Goal: Task Accomplishment & Management: Manage account settings

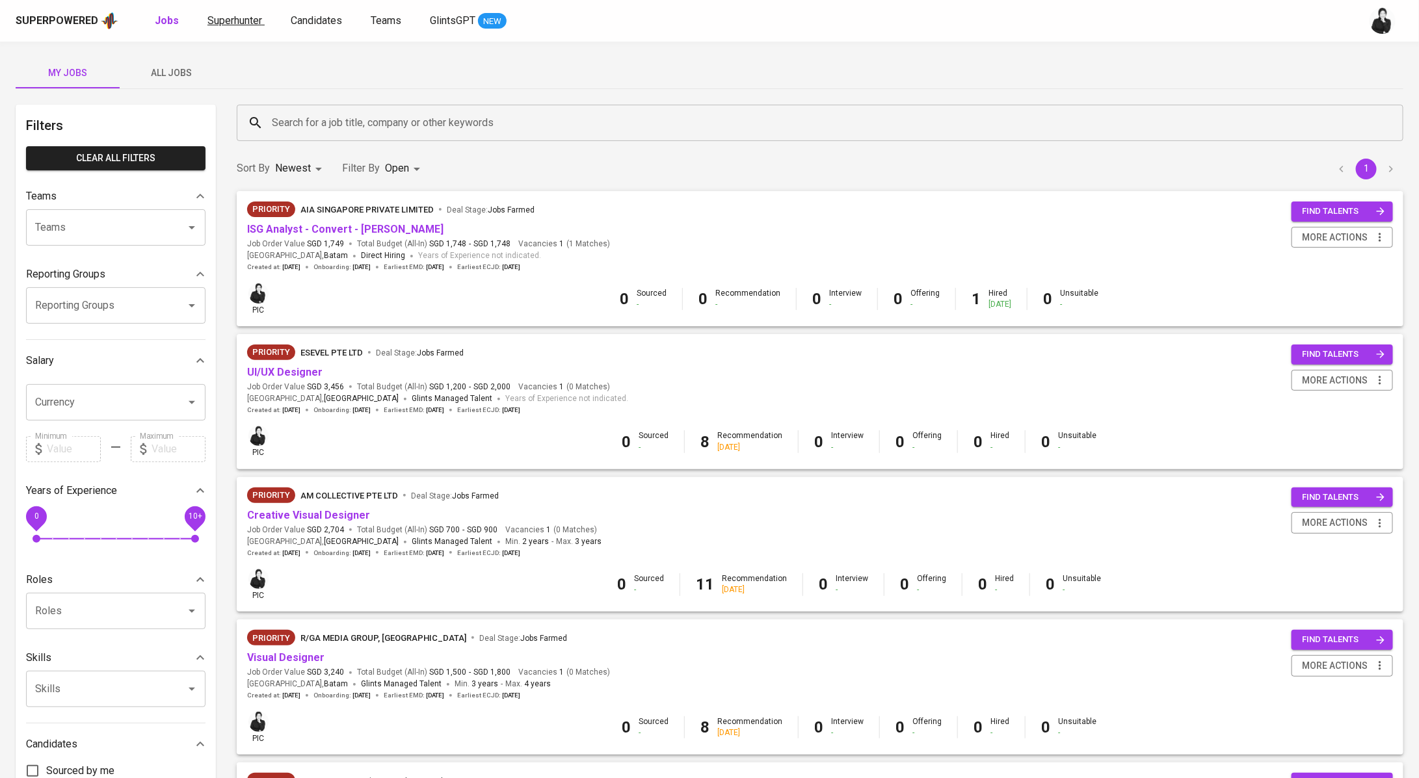
click at [231, 18] on span "Superhunter" at bounding box center [234, 20] width 55 height 12
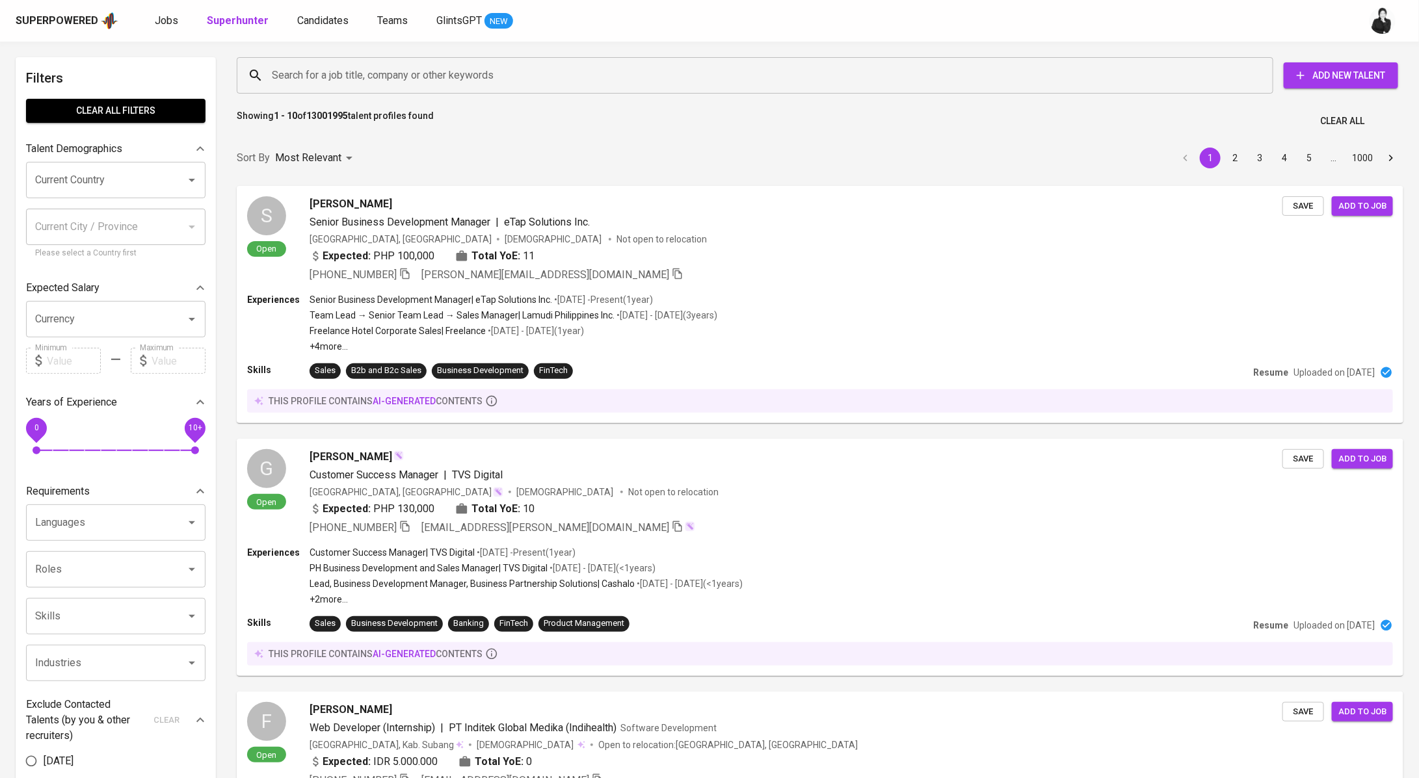
click at [151, 21] on div "Superpowered Jobs Superhunter Candidates Teams GlintsGPT NEW" at bounding box center [689, 21] width 1346 height 20
click at [167, 23] on span "Jobs" at bounding box center [166, 20] width 23 height 12
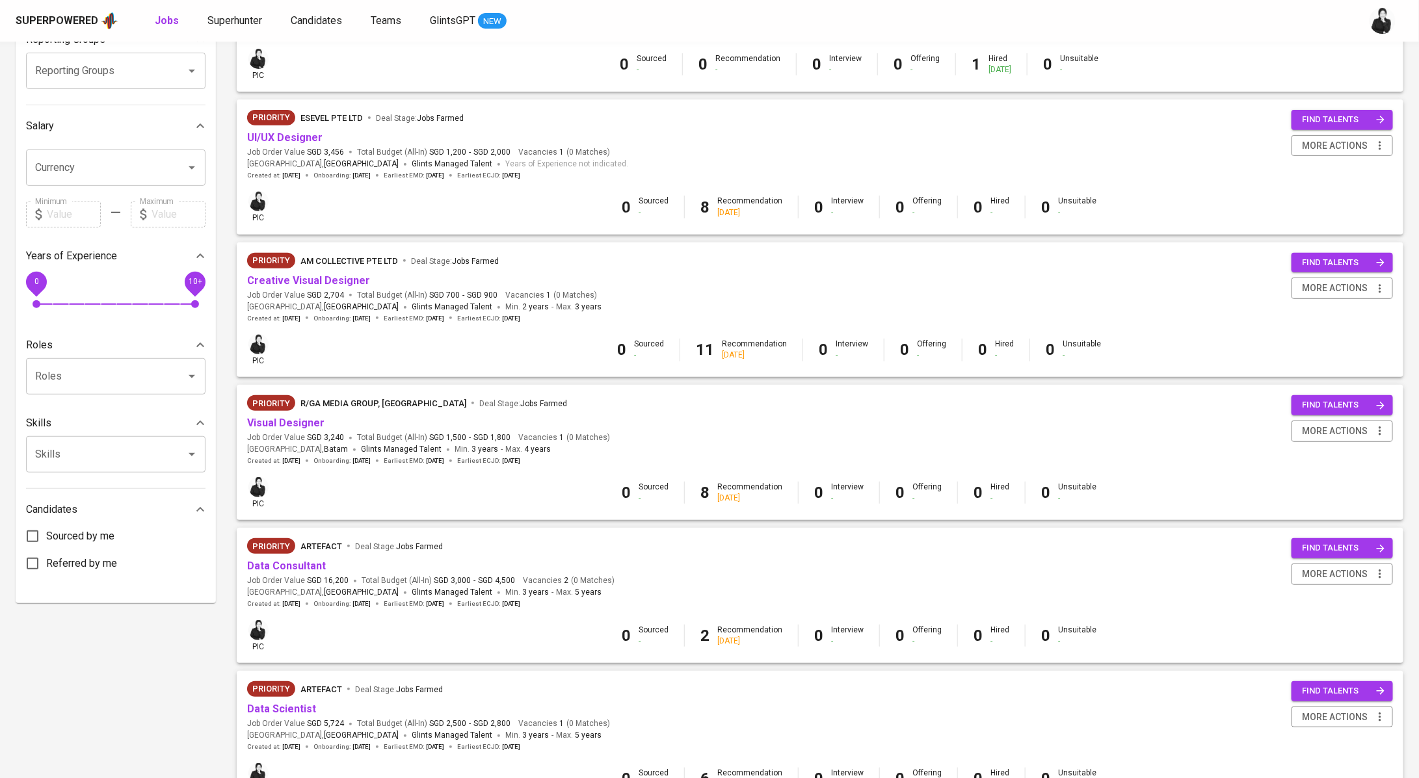
scroll to position [248, 0]
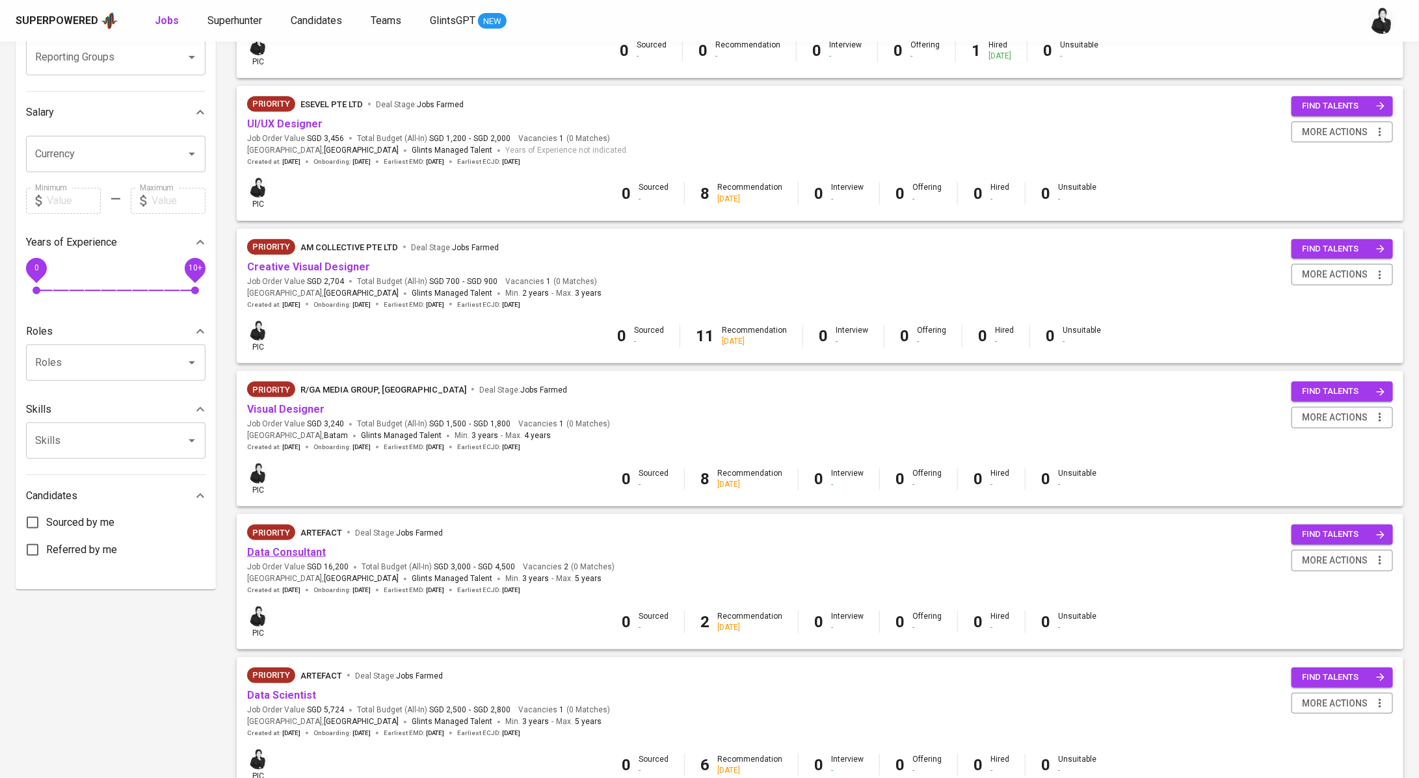
click at [311, 556] on link "Data Consultant" at bounding box center [286, 552] width 79 height 12
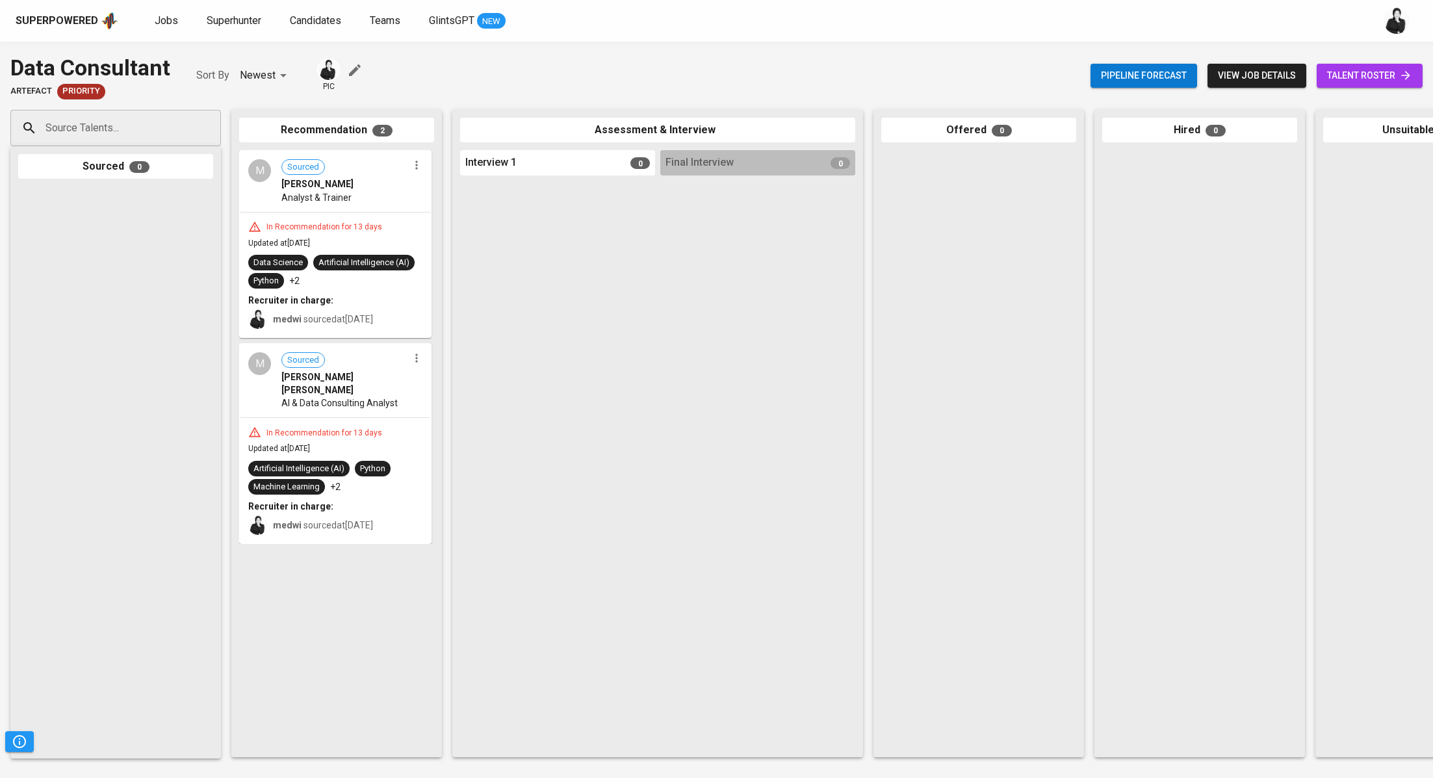
click at [1378, 80] on span "talent roster" at bounding box center [1370, 76] width 85 height 16
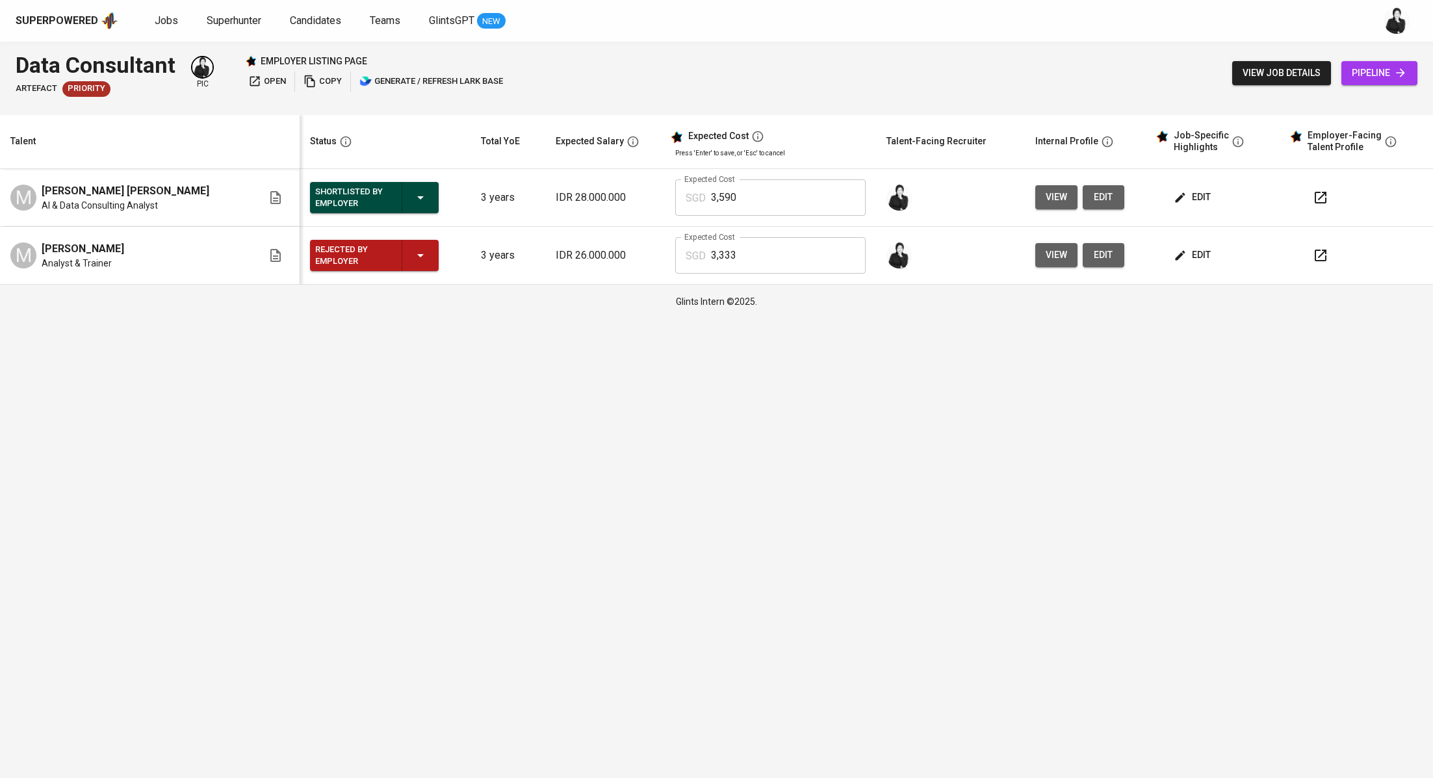
click at [1333, 200] on div at bounding box center [1364, 197] width 118 height 31
click at [1316, 200] on icon "button" at bounding box center [1321, 198] width 16 height 16
click at [165, 19] on span "Jobs" at bounding box center [166, 20] width 23 height 12
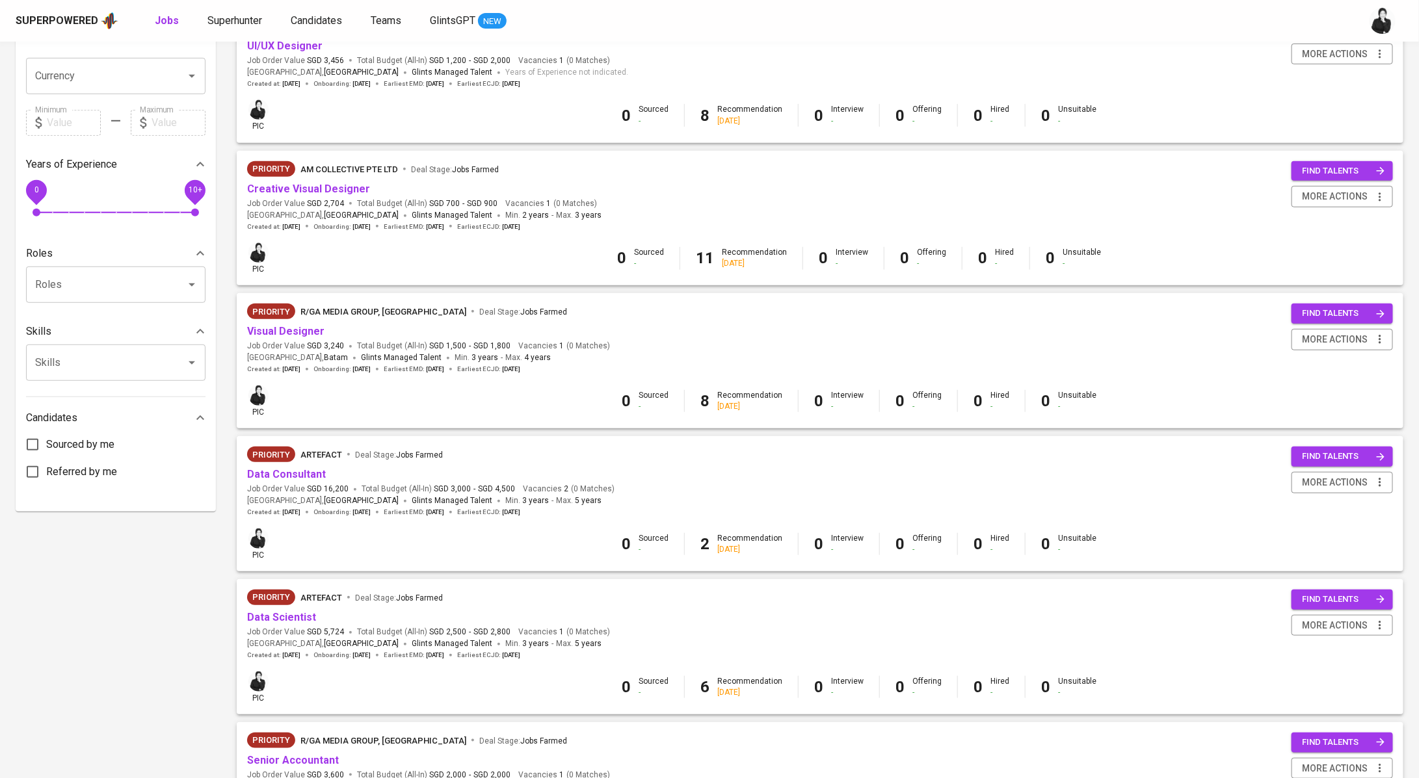
scroll to position [309, 0]
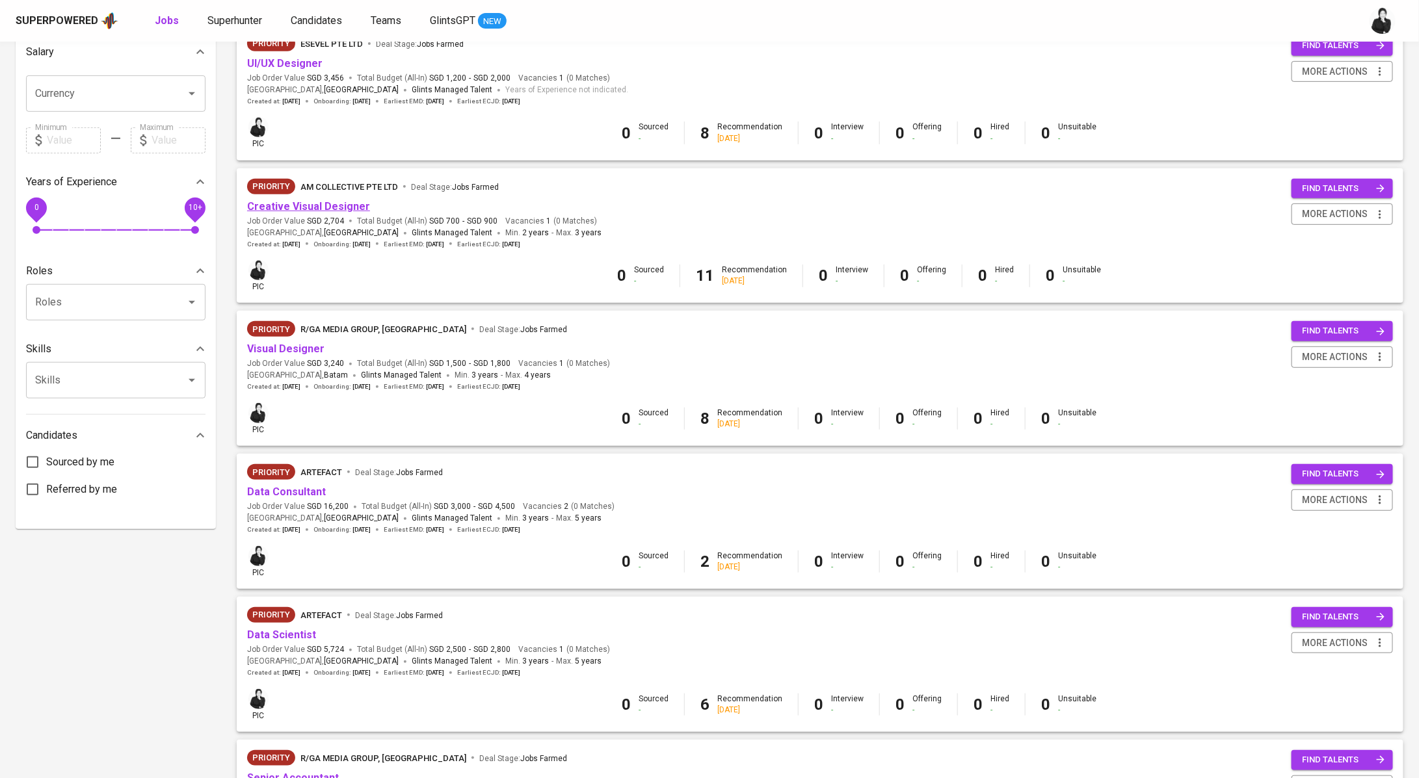
click at [350, 205] on link "Creative Visual Designer" at bounding box center [308, 206] width 123 height 12
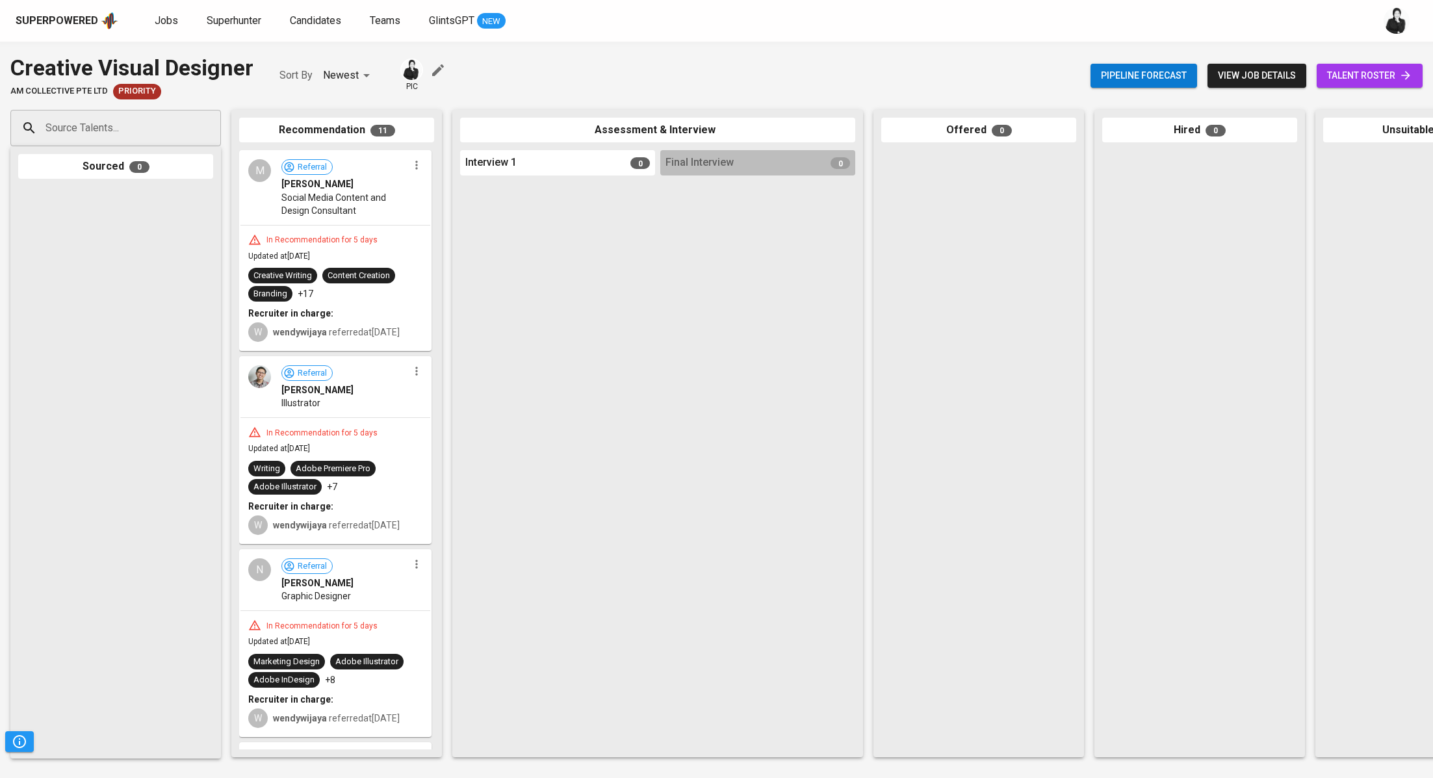
click at [1356, 78] on span "talent roster" at bounding box center [1370, 76] width 85 height 16
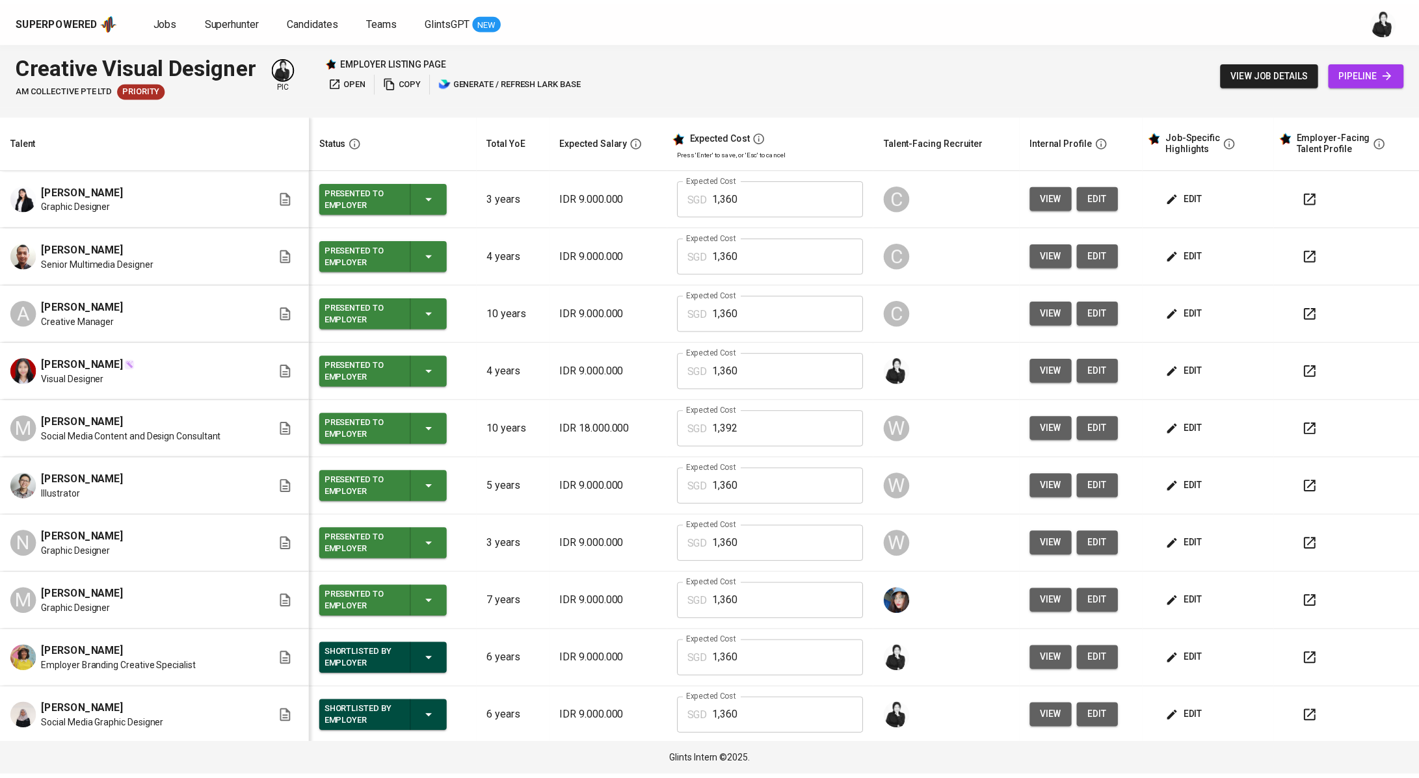
scroll to position [174, 0]
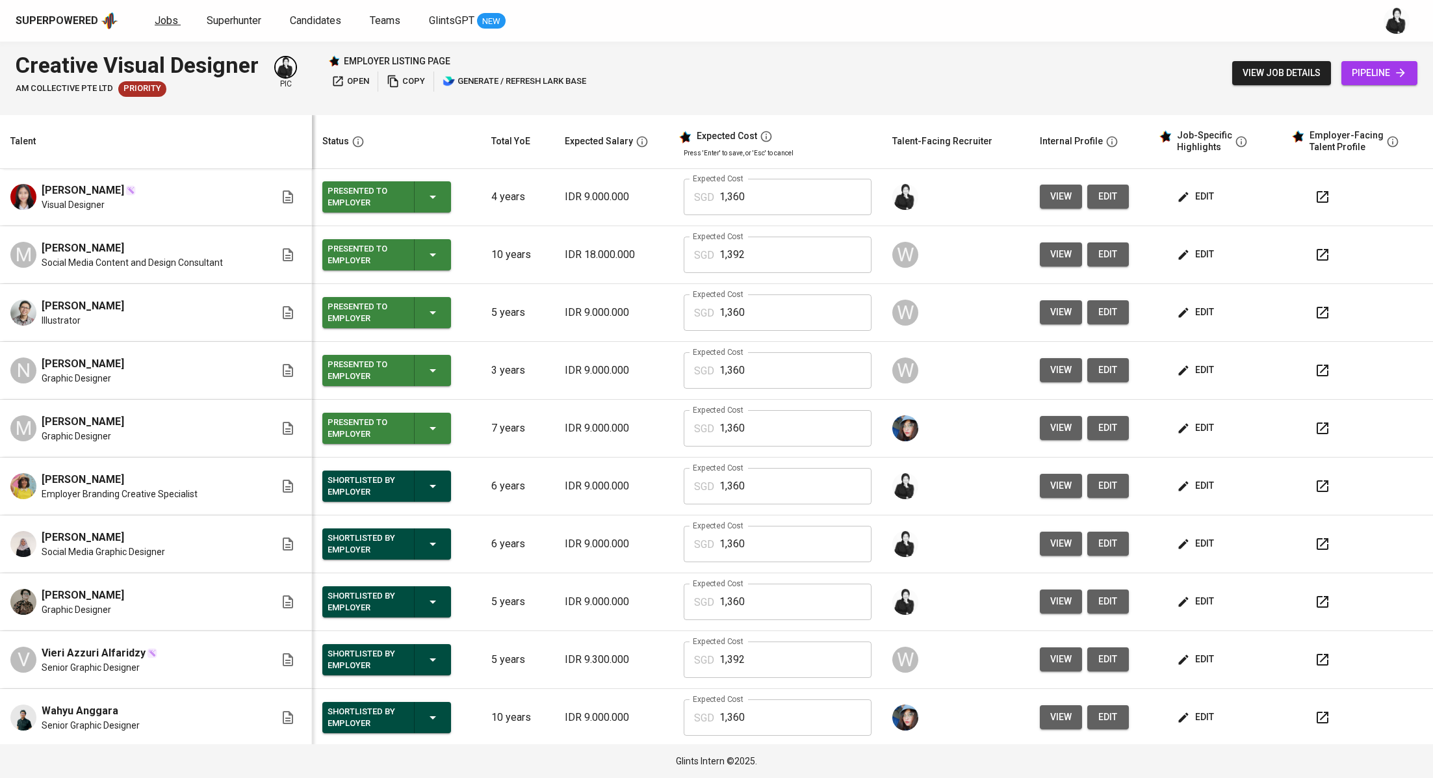
click at [168, 23] on span "Jobs" at bounding box center [166, 20] width 23 height 12
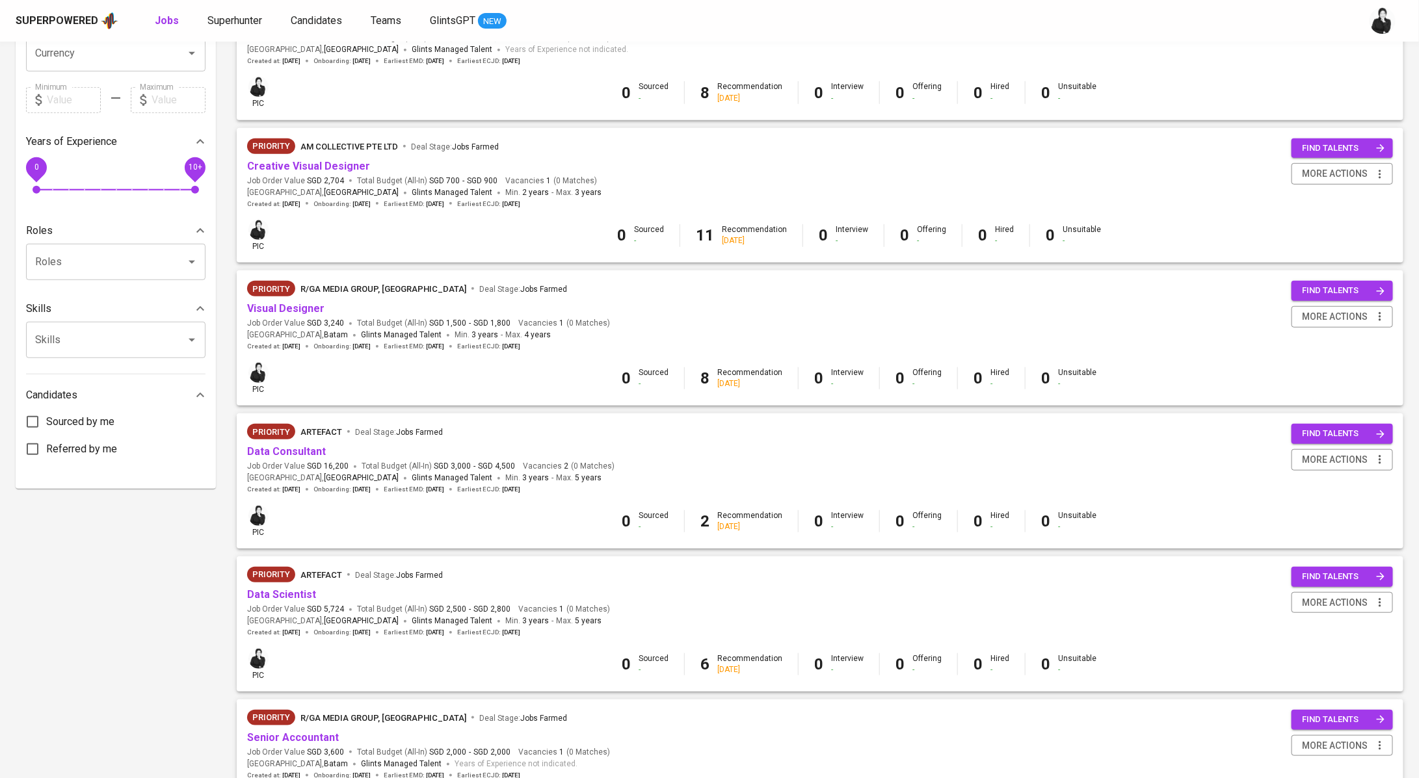
scroll to position [356, 0]
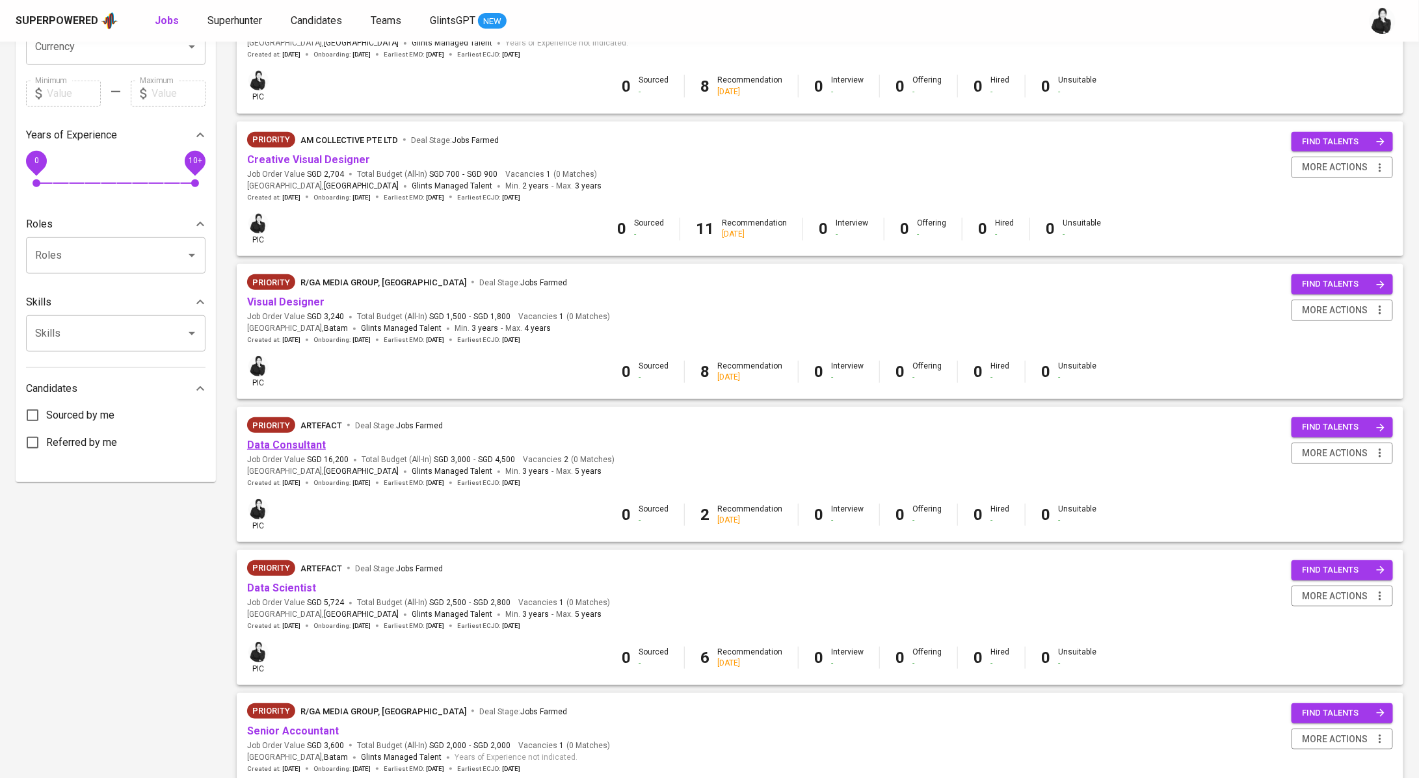
click at [316, 445] on link "Data Consultant" at bounding box center [286, 445] width 79 height 12
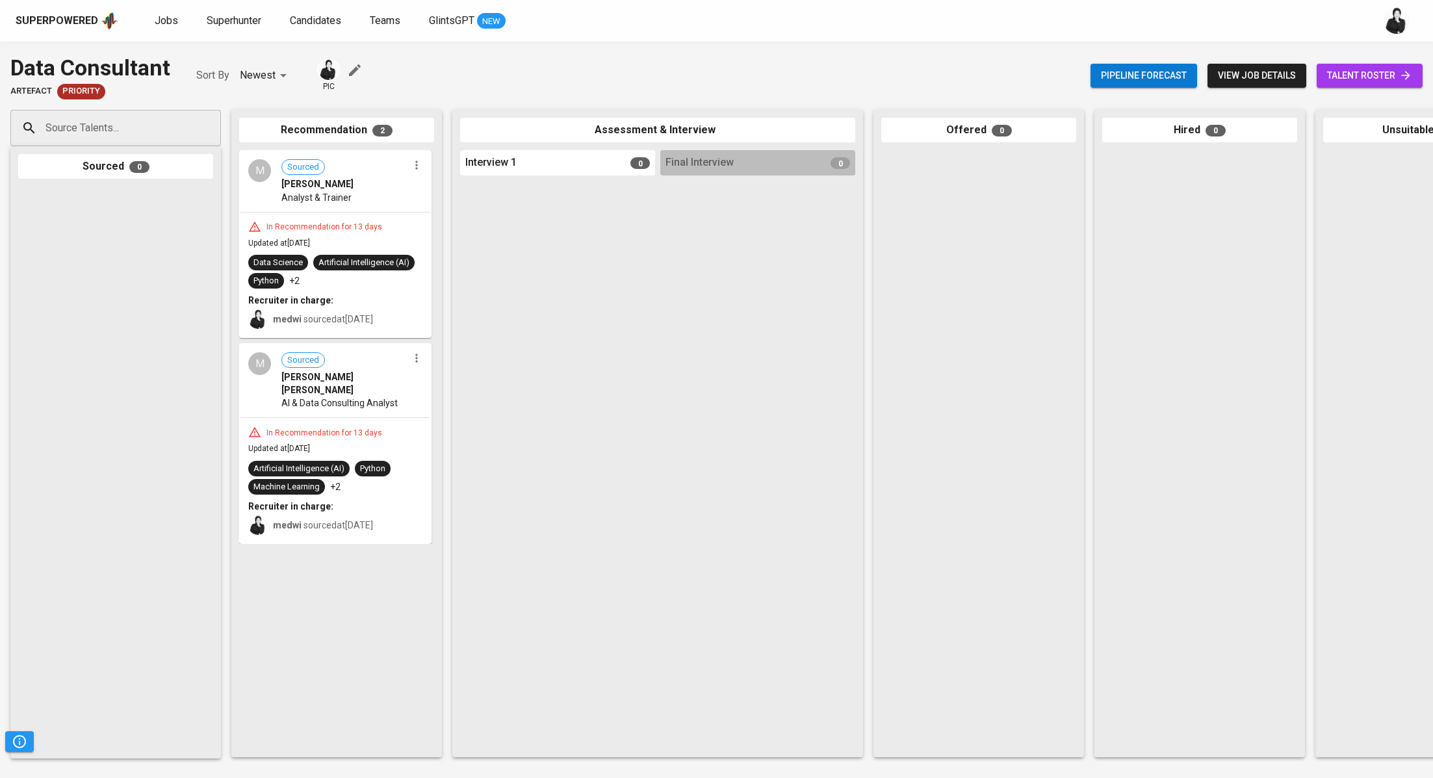
click at [1333, 76] on span "talent roster" at bounding box center [1370, 76] width 85 height 16
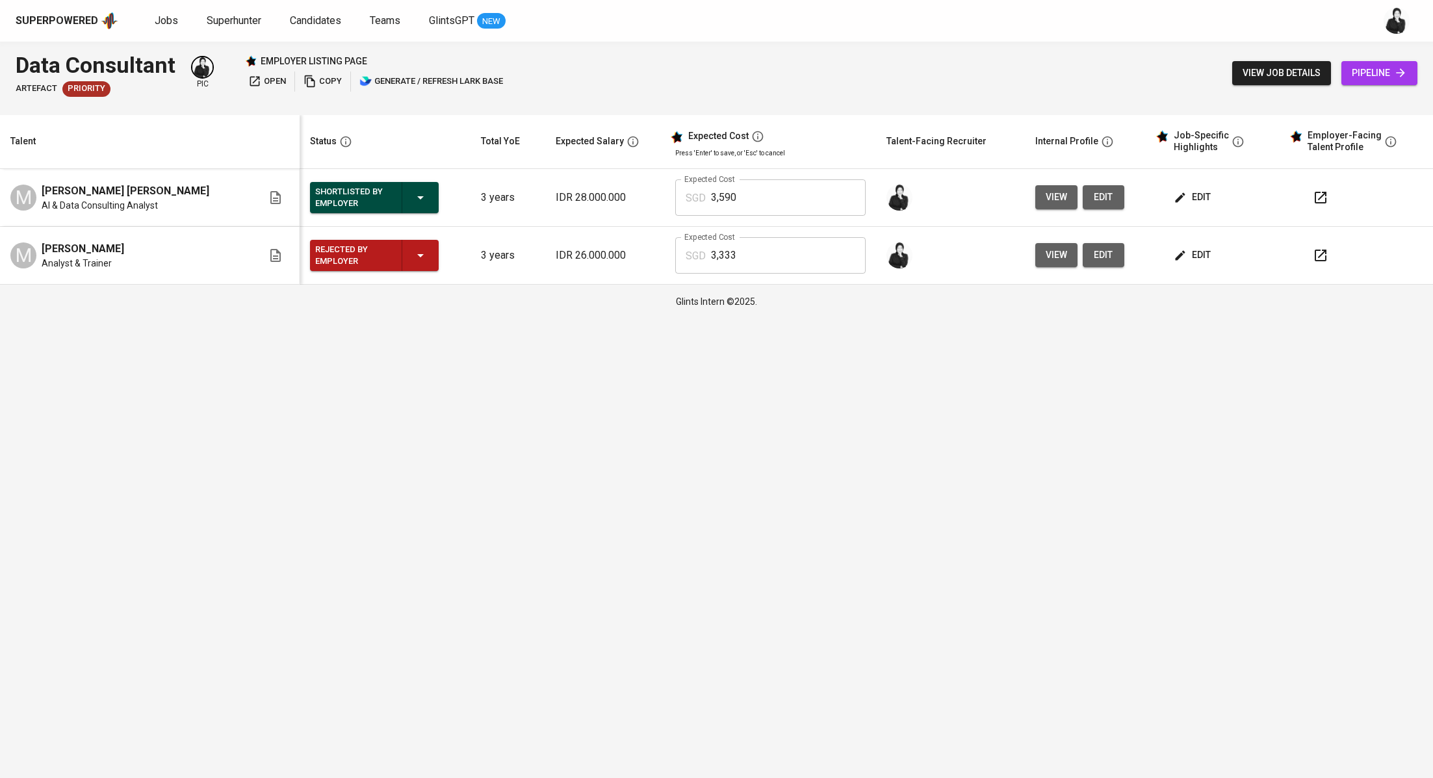
click at [1183, 195] on span "edit" at bounding box center [1194, 197] width 34 height 16
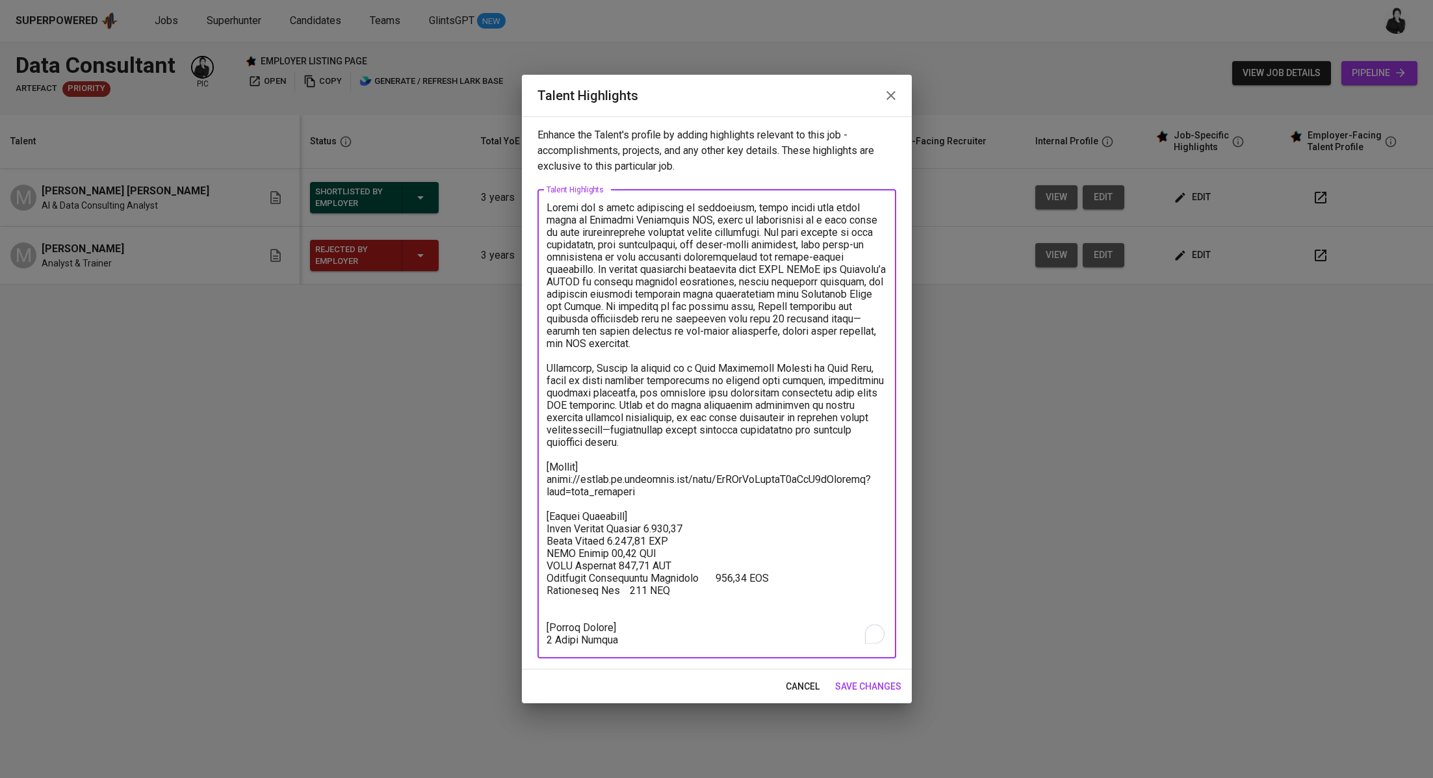
drag, startPoint x: 649, startPoint y: 496, endPoint x: 542, endPoint y: 482, distance: 107.5
click at [542, 482] on div "x Talent Highlights" at bounding box center [717, 424] width 359 height 469
paste textarea "X6fXbxGxTow6vIxIZc6lbGsxgnb"
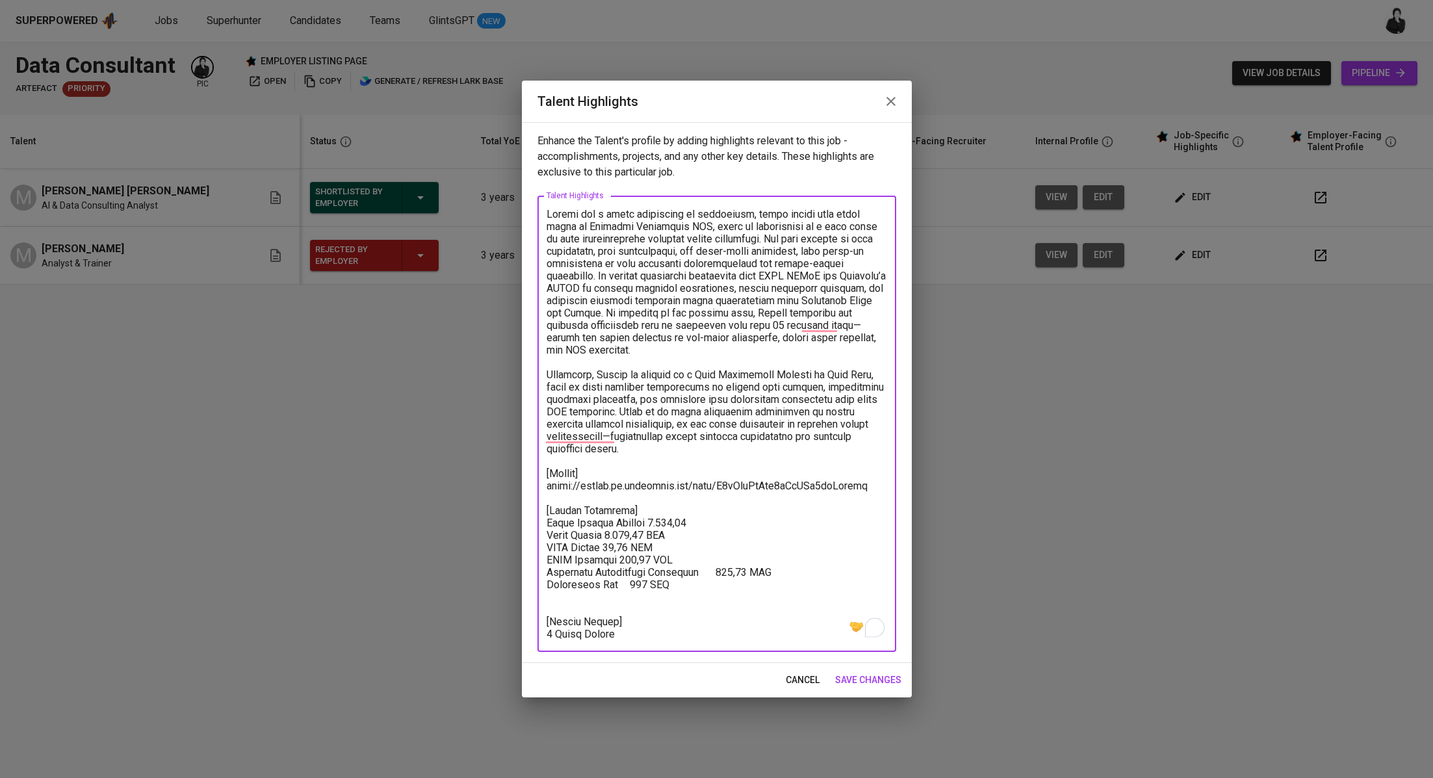
type textarea "Loremi dol s ametc adipiscing el seddoeiusm, tempo incidi utla etdol magna al E…"
click at [867, 677] on span "save changes" at bounding box center [868, 680] width 66 height 16
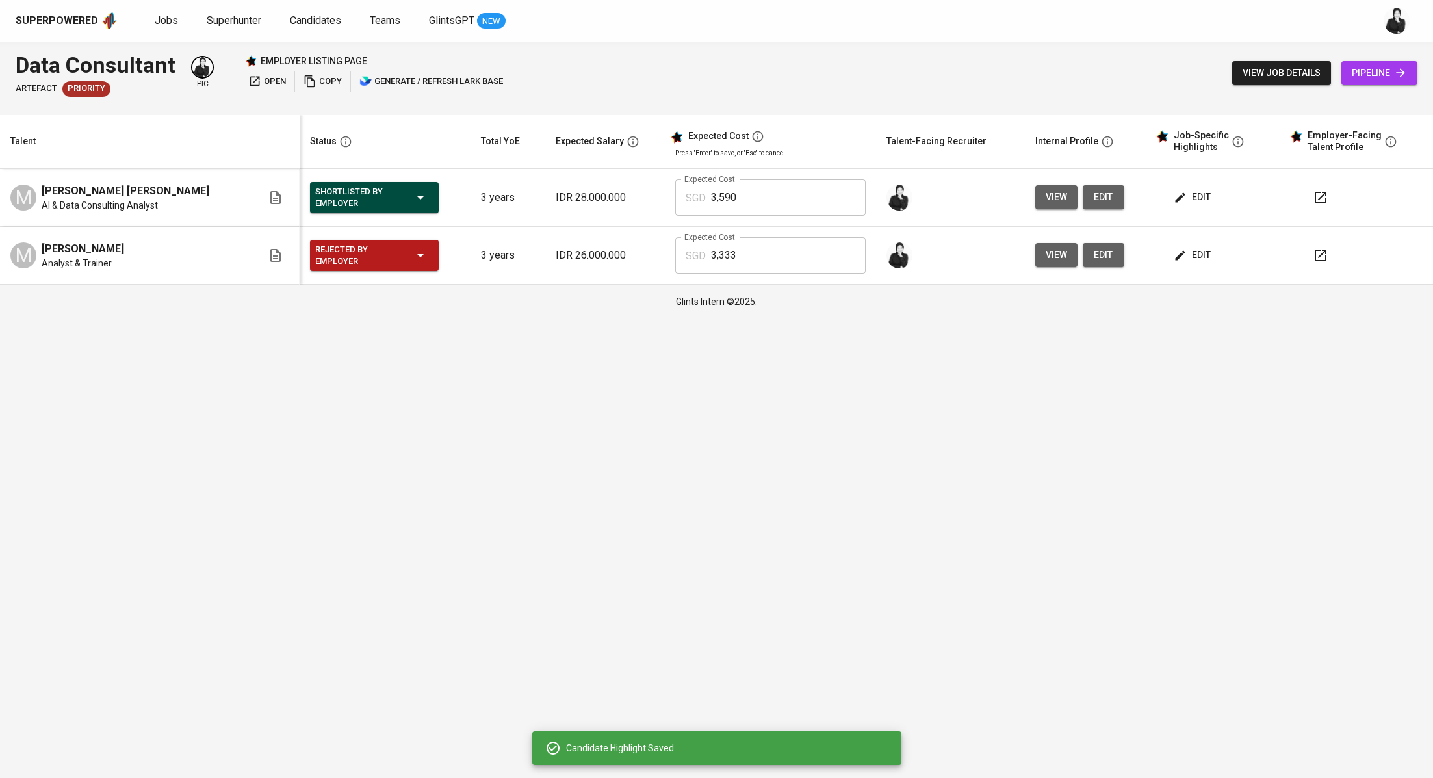
click at [1313, 191] on icon "button" at bounding box center [1321, 198] width 16 height 16
